Goal: Navigation & Orientation: Find specific page/section

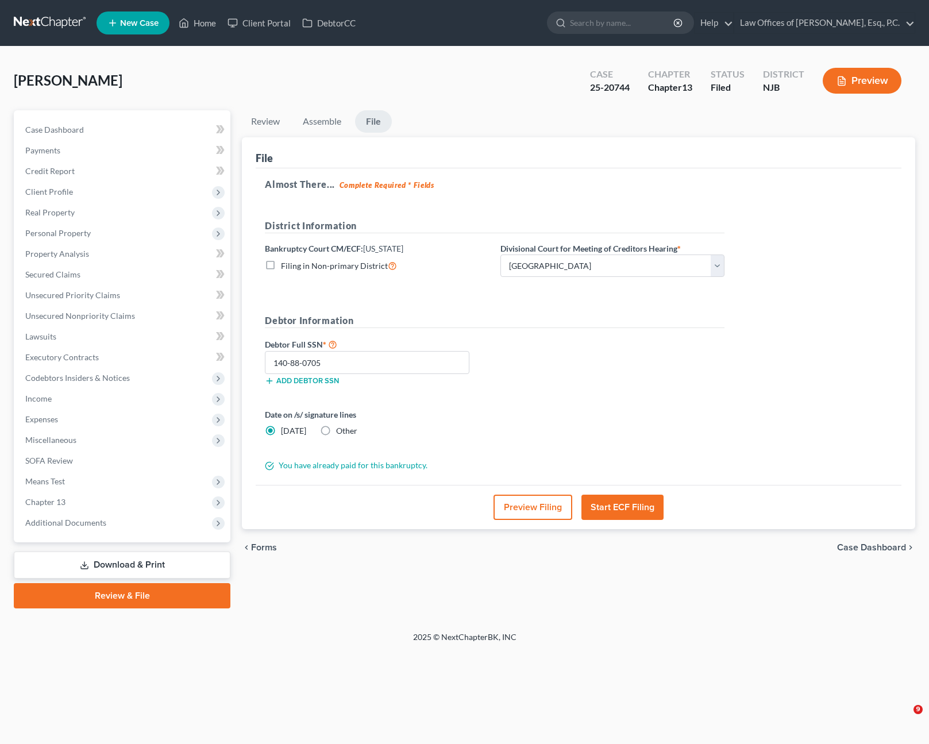
select select "3"
click at [186, 24] on polyline at bounding box center [184, 25] width 3 height 5
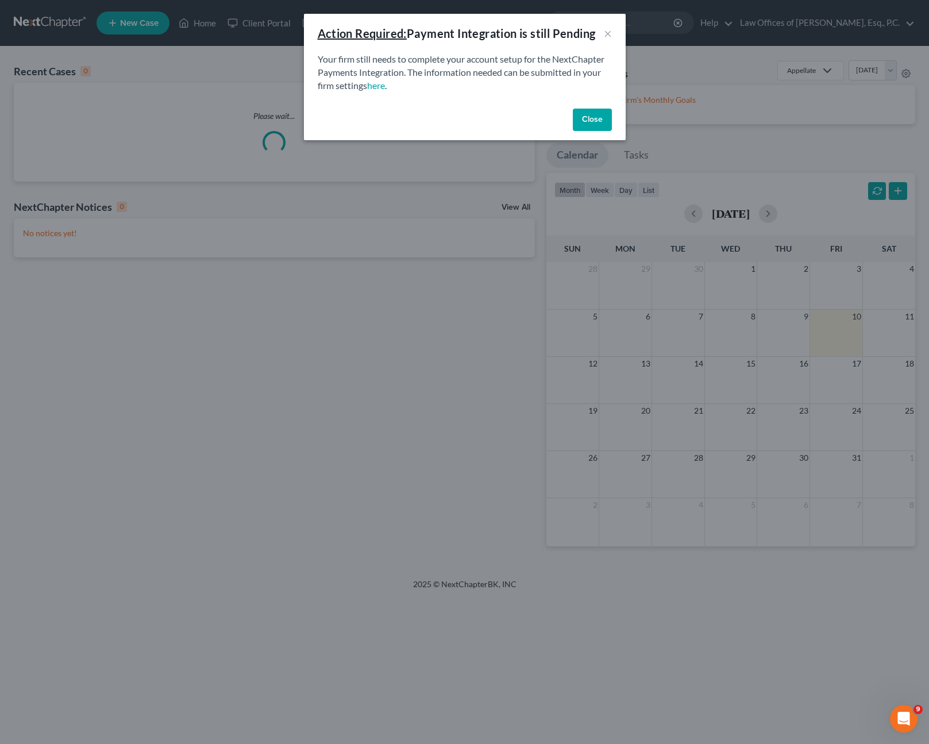
click at [590, 117] on button "Close" at bounding box center [592, 120] width 39 height 23
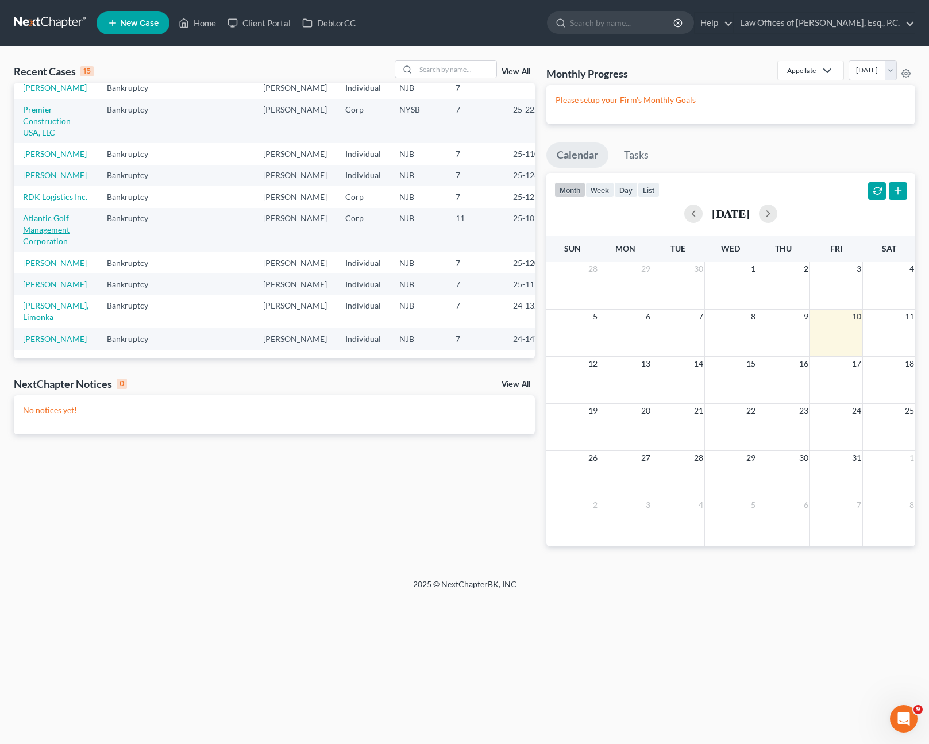
scroll to position [345, 0]
click at [38, 213] on link "Atlantic Golf Management Corporation" at bounding box center [46, 229] width 47 height 33
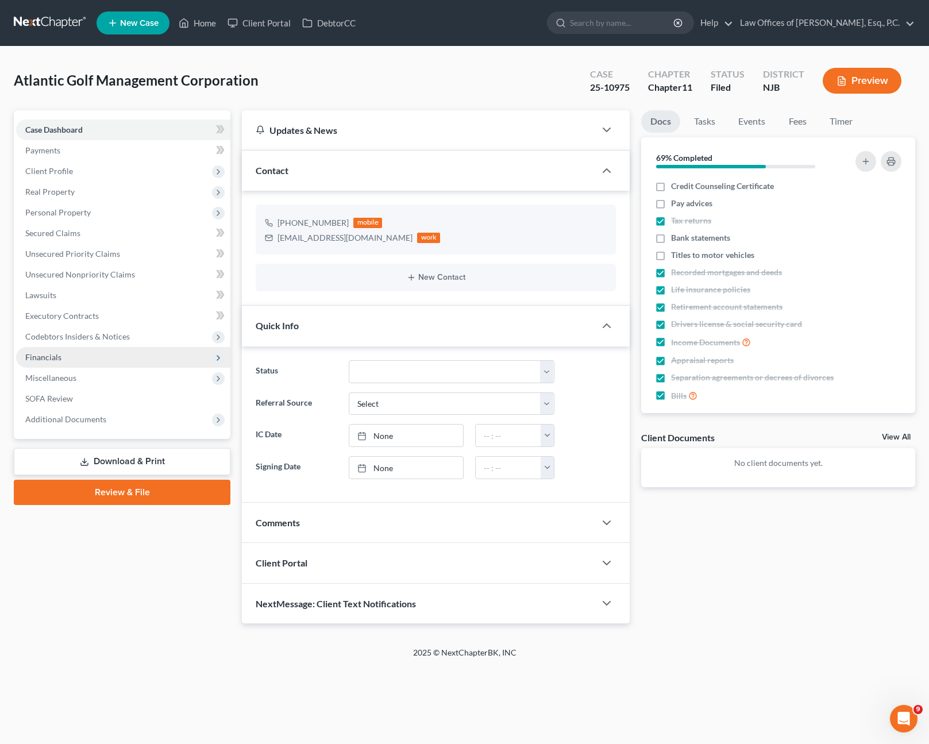
scroll to position [163, 0]
click at [69, 362] on span "Financials" at bounding box center [123, 357] width 214 height 21
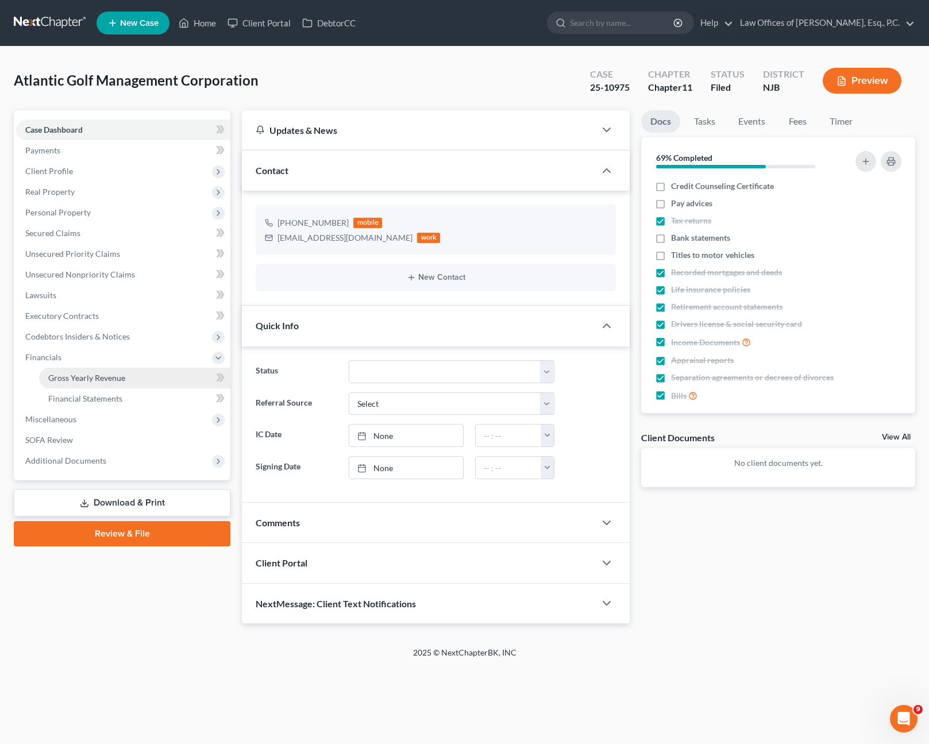
click at [105, 381] on span "Gross Yearly Revenue" at bounding box center [86, 378] width 77 height 10
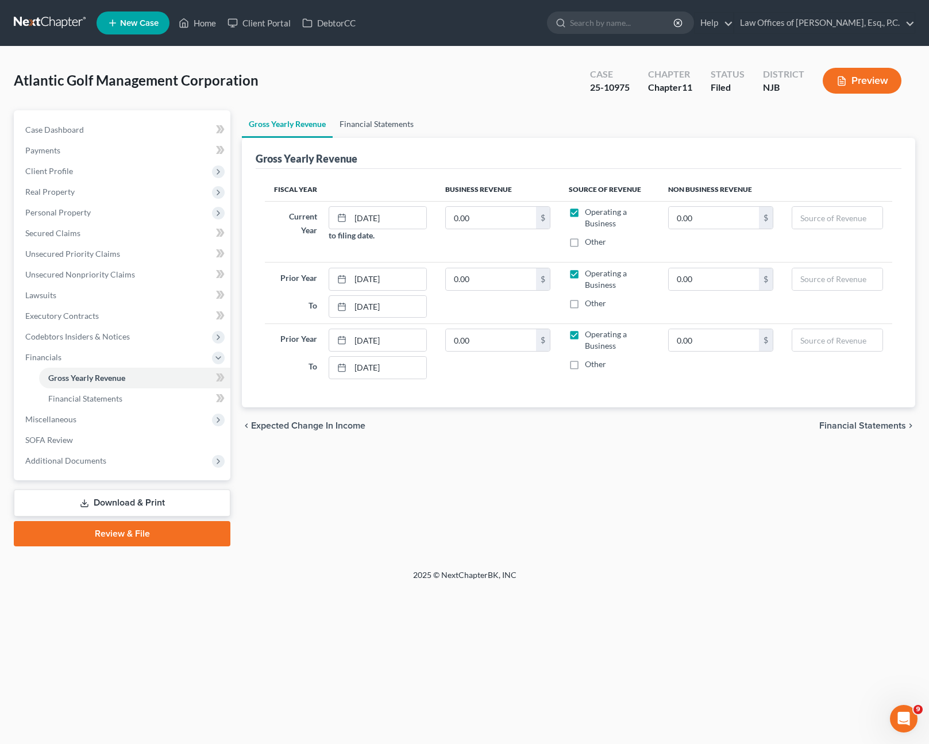
click at [381, 127] on link "Financial Statements" at bounding box center [377, 124] width 88 height 28
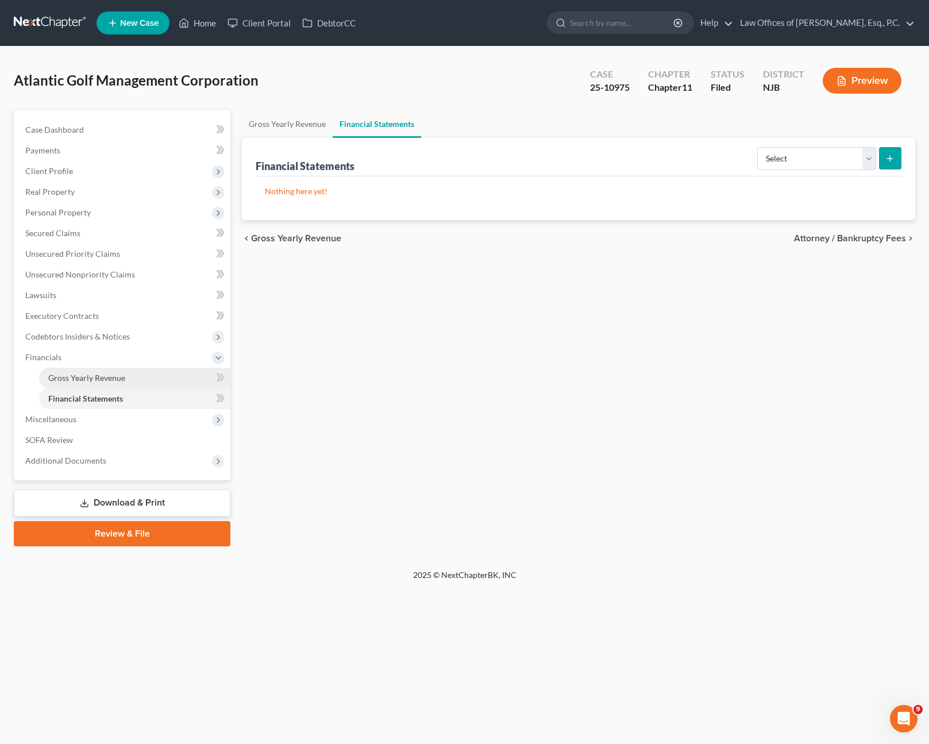
click at [109, 384] on link "Gross Yearly Revenue" at bounding box center [134, 378] width 191 height 21
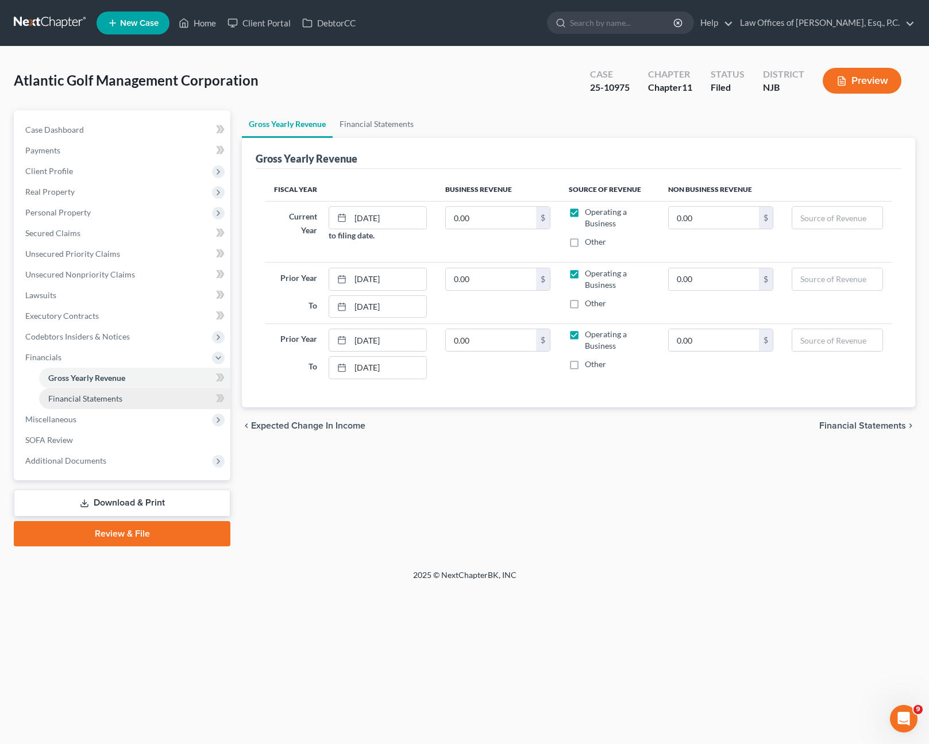
click at [121, 402] on span "Financial Statements" at bounding box center [85, 399] width 74 height 10
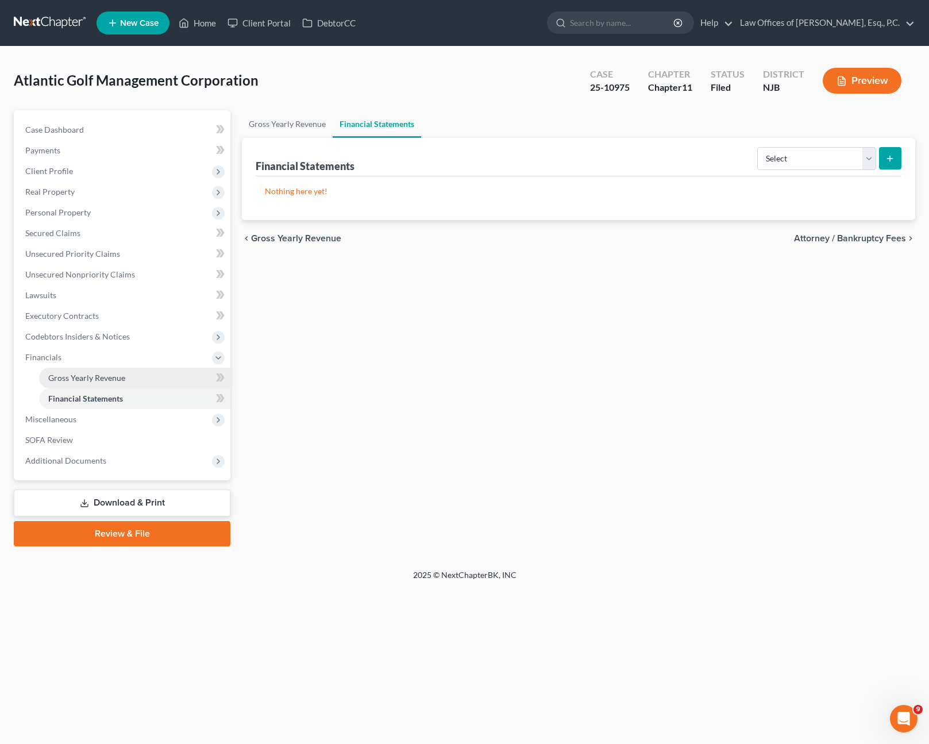
click at [111, 374] on span "Gross Yearly Revenue" at bounding box center [86, 378] width 77 height 10
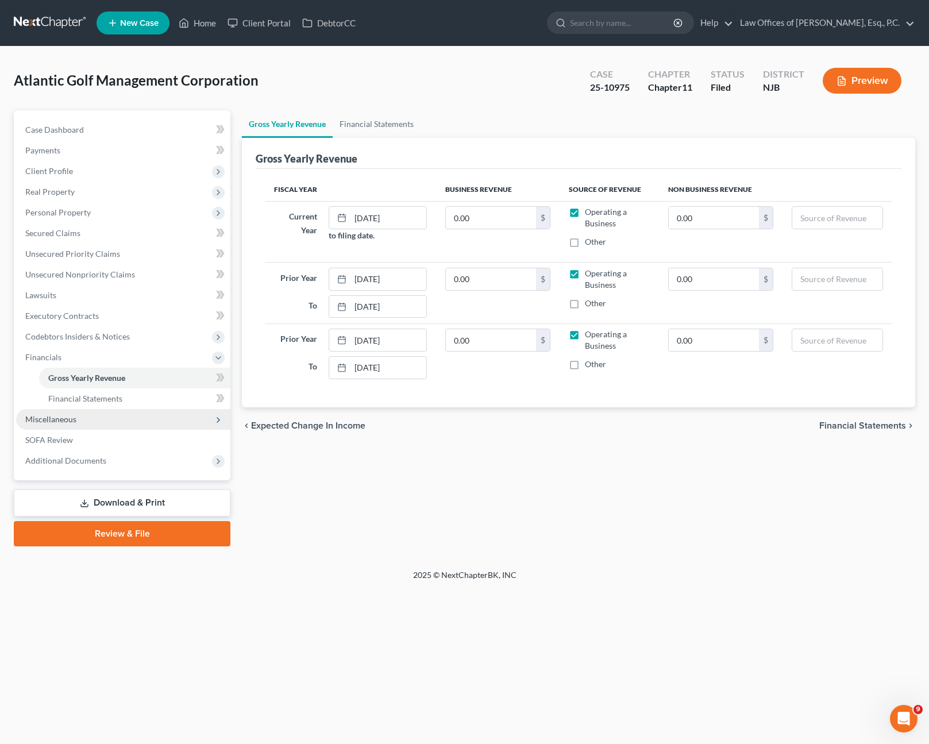
click at [95, 424] on span "Miscellaneous" at bounding box center [123, 419] width 214 height 21
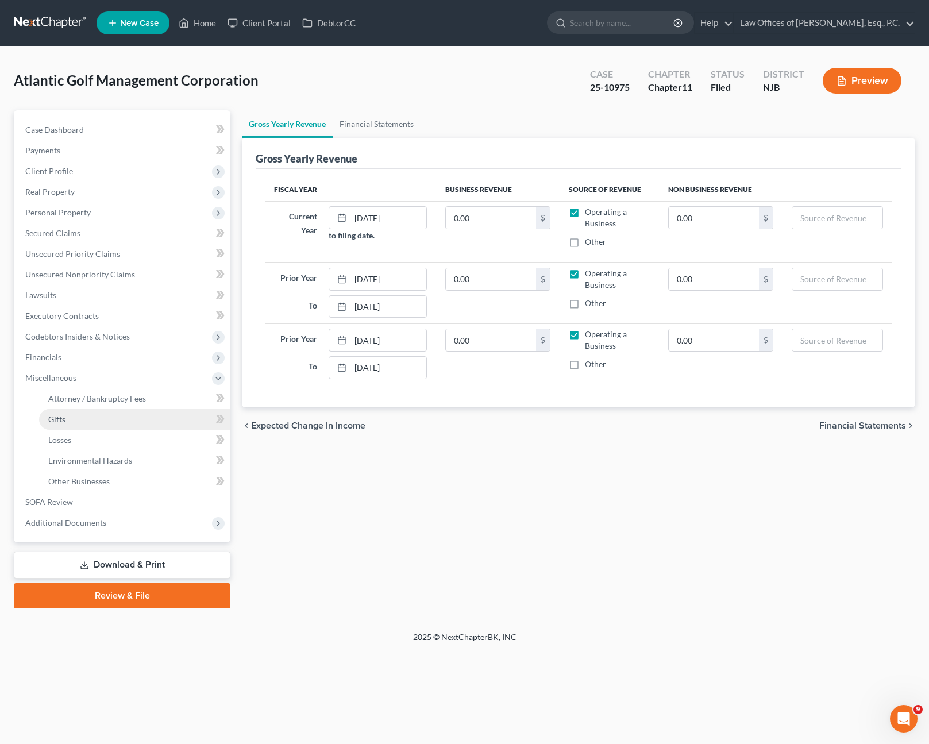
click at [94, 419] on link "Gifts" at bounding box center [134, 419] width 191 height 21
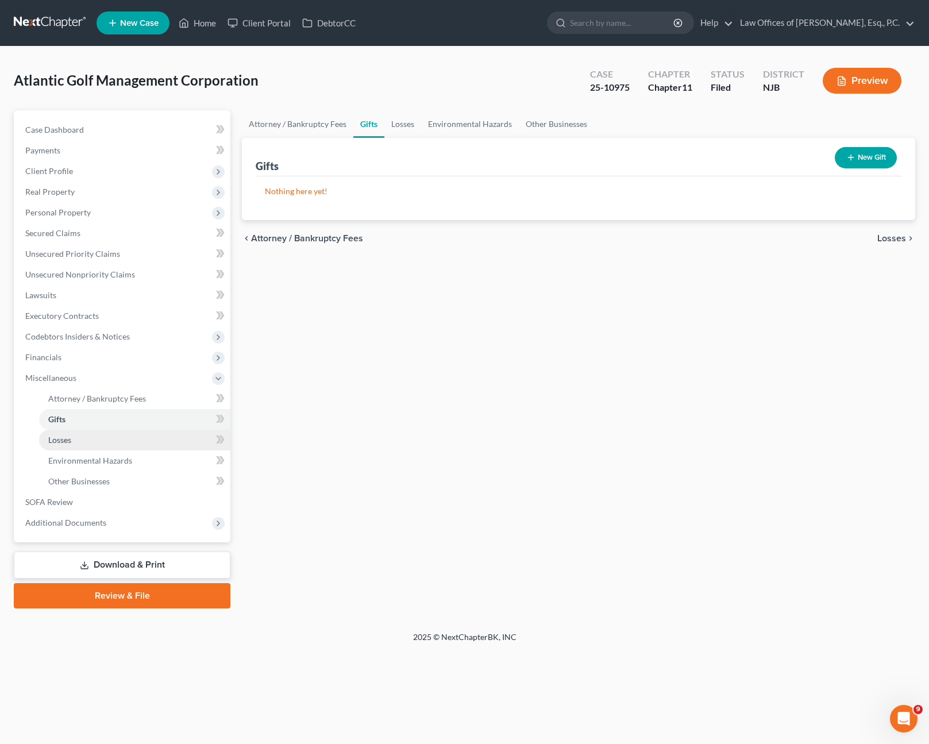
click at [100, 438] on link "Losses" at bounding box center [134, 440] width 191 height 21
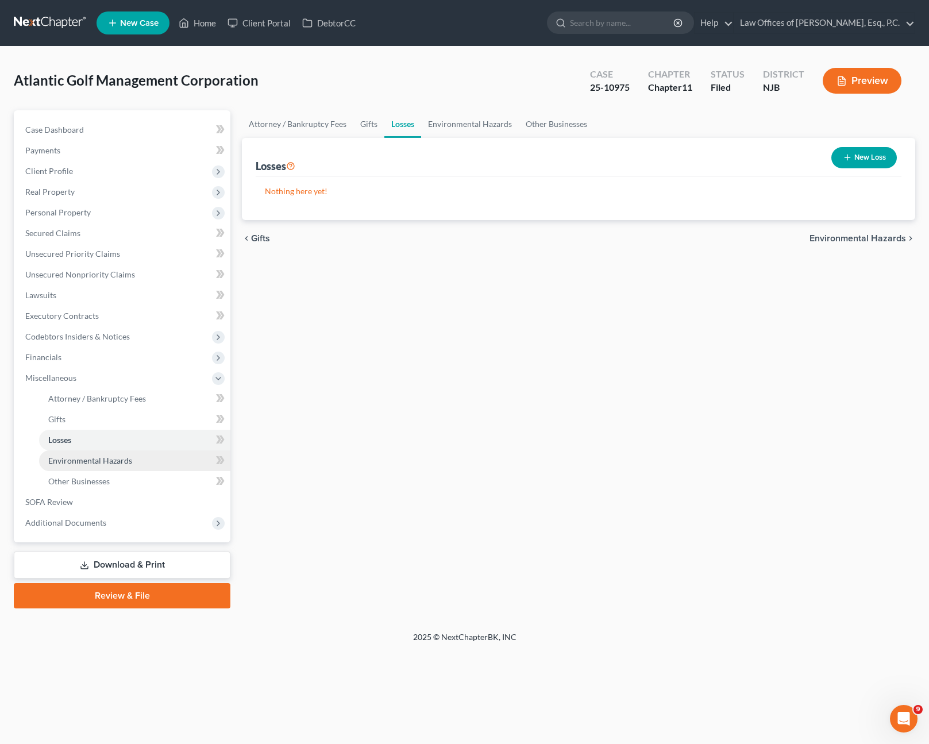
click at [109, 460] on span "Environmental Hazards" at bounding box center [90, 461] width 84 height 10
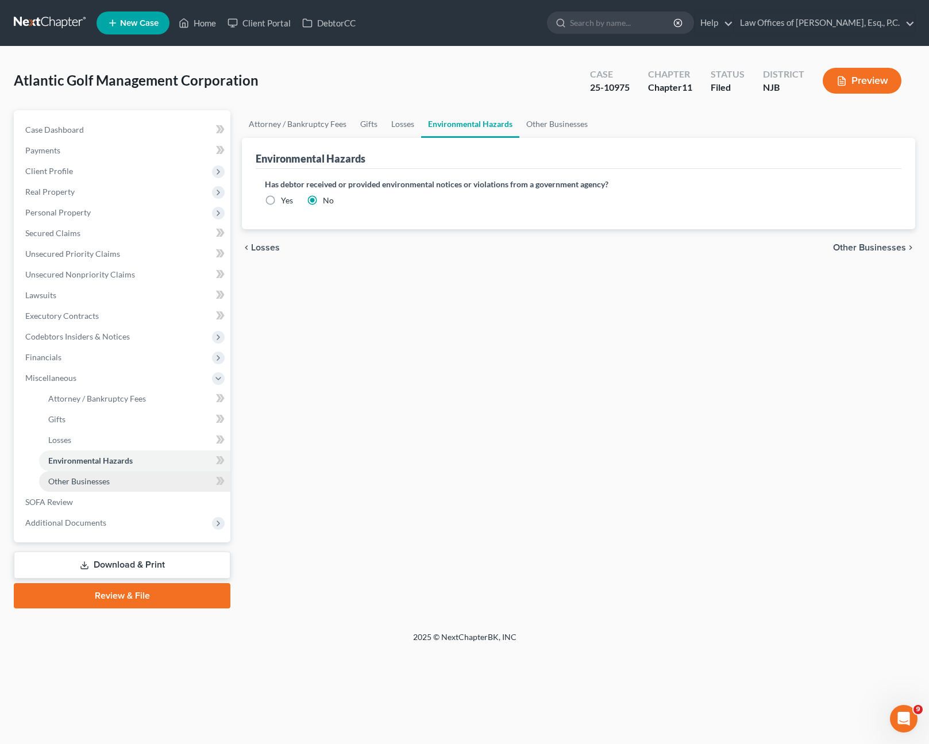
click at [111, 475] on link "Other Businesses" at bounding box center [134, 481] width 191 height 21
